Goal: Transaction & Acquisition: Purchase product/service

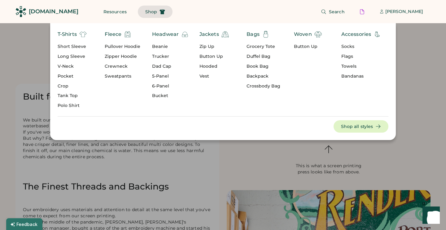
click at [75, 55] on div "Long Sleeve" at bounding box center [72, 57] width 29 height 6
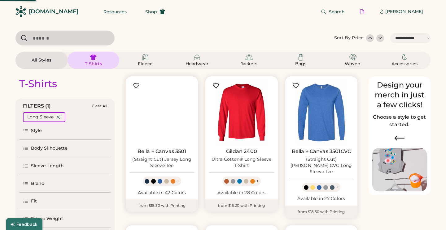
select select "*****"
select select "*"
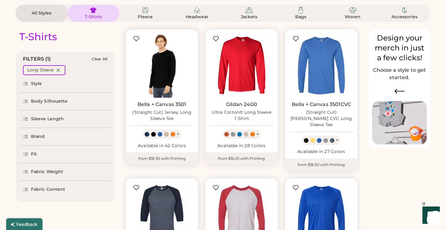
scroll to position [58, 0]
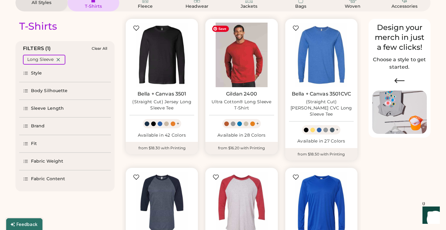
click at [234, 79] on img at bounding box center [241, 55] width 65 height 65
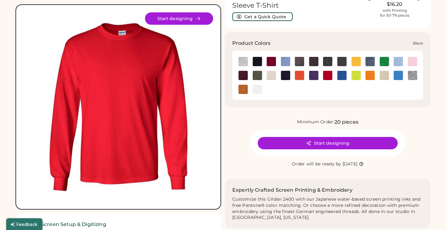
click at [260, 61] on img at bounding box center [257, 61] width 9 height 9
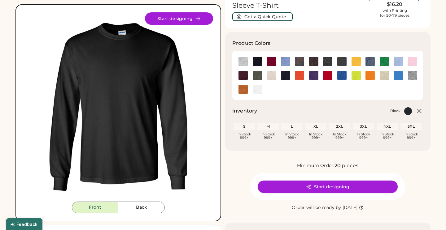
scroll to position [90, 0]
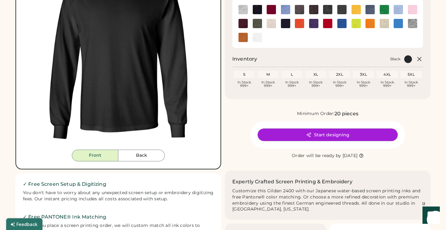
click at [306, 138] on button "Start designing" at bounding box center [328, 135] width 140 height 12
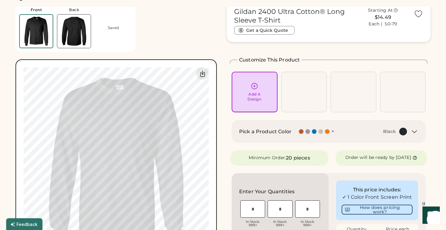
scroll to position [46, 0]
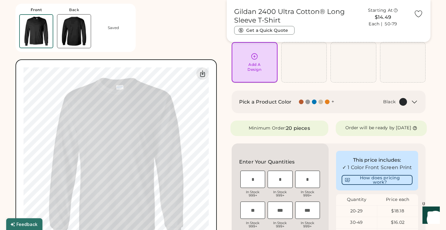
click at [255, 72] on div "Add A Design" at bounding box center [254, 67] width 14 height 10
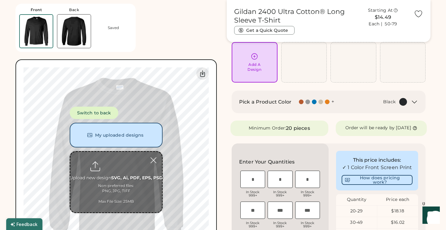
click at [109, 175] on input "file" at bounding box center [116, 182] width 92 height 61
type input "**********"
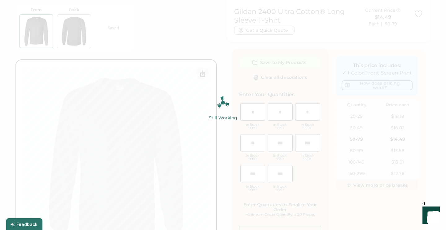
scroll to position [143, 0]
click at [307, 50] on img at bounding box center [223, 115] width 446 height 230
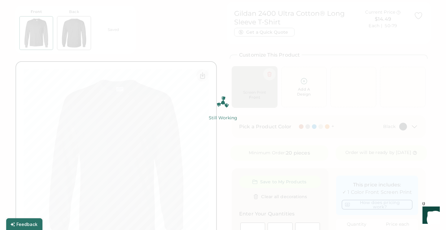
scroll to position [23, 0]
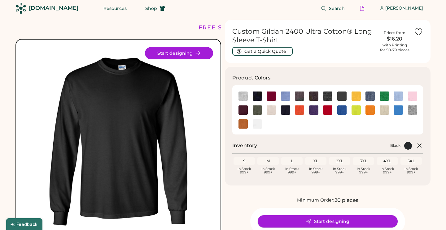
click at [305, 223] on button "Start designing" at bounding box center [328, 221] width 140 height 12
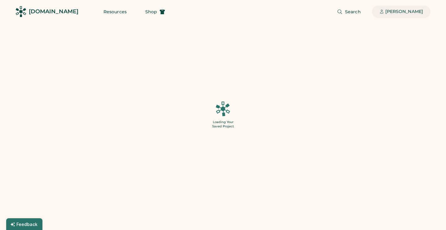
click at [401, 11] on div "[PERSON_NAME]" at bounding box center [404, 12] width 38 height 6
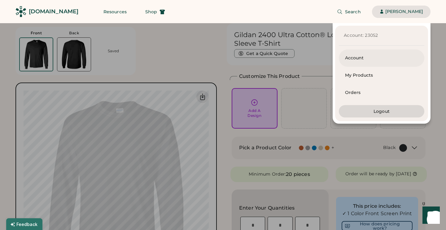
click at [370, 60] on div "Account" at bounding box center [381, 58] width 73 height 6
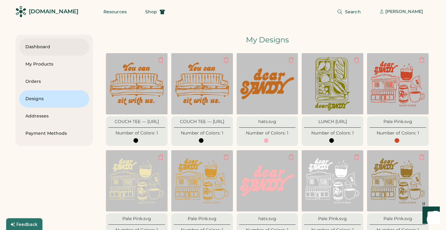
click at [49, 45] on div "Dashboard" at bounding box center [54, 47] width 58 height 6
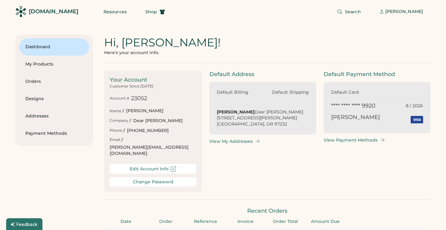
click at [41, 7] on div "[DOMAIN_NAME]" at bounding box center [54, 12] width 50 height 14
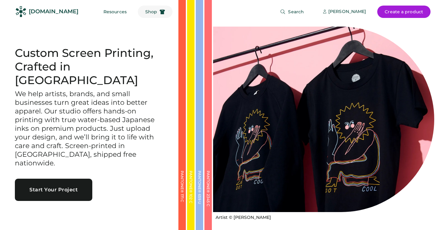
click at [145, 12] on span "Shop" at bounding box center [151, 12] width 12 height 4
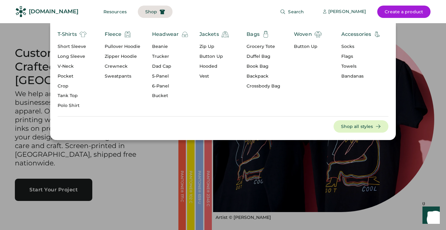
click at [64, 56] on div "Long Sleeve" at bounding box center [72, 57] width 29 height 6
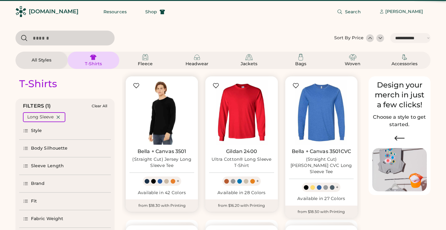
select select "*****"
select select "*"
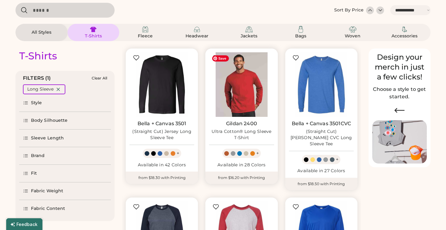
click at [235, 85] on img at bounding box center [241, 84] width 65 height 65
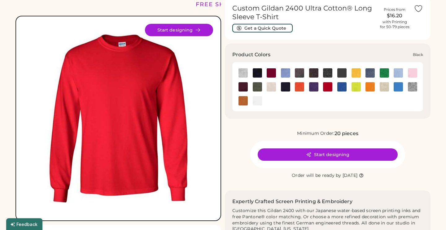
click at [258, 71] on img at bounding box center [257, 72] width 9 height 9
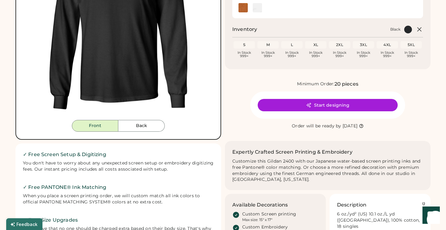
scroll to position [130, 0]
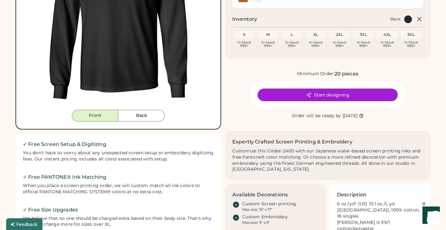
click at [291, 98] on button "Start designing" at bounding box center [328, 95] width 140 height 12
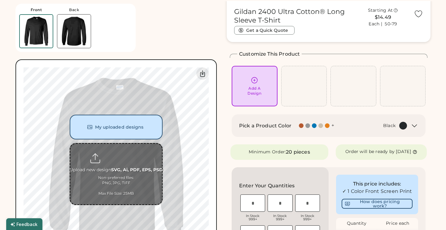
scroll to position [44, 0]
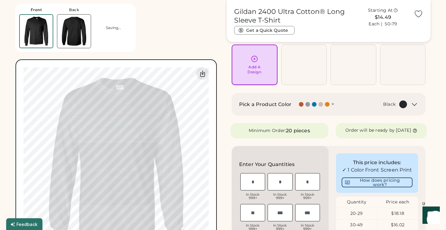
click at [258, 75] on div "Add A Design" at bounding box center [255, 65] width 46 height 41
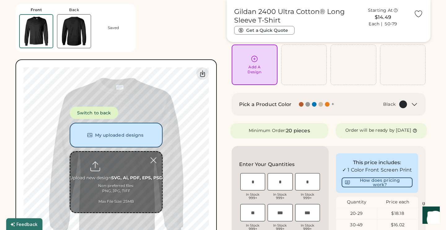
click at [126, 168] on input "file" at bounding box center [116, 182] width 92 height 61
click at [147, 136] on button "My uploaded designs" at bounding box center [116, 135] width 93 height 25
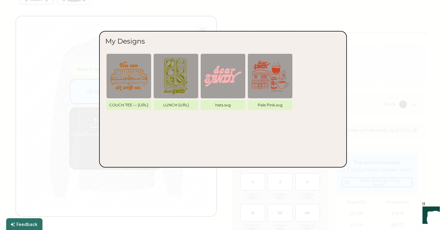
click at [390, 86] on div at bounding box center [223, 115] width 446 height 230
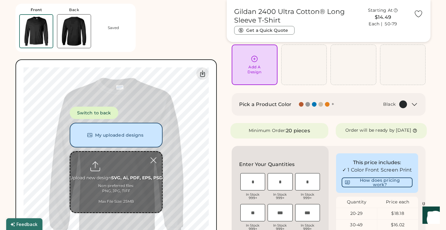
click at [128, 166] on input "file" at bounding box center [116, 182] width 92 height 61
type input "**********"
